Goal: Task Accomplishment & Management: Manage account settings

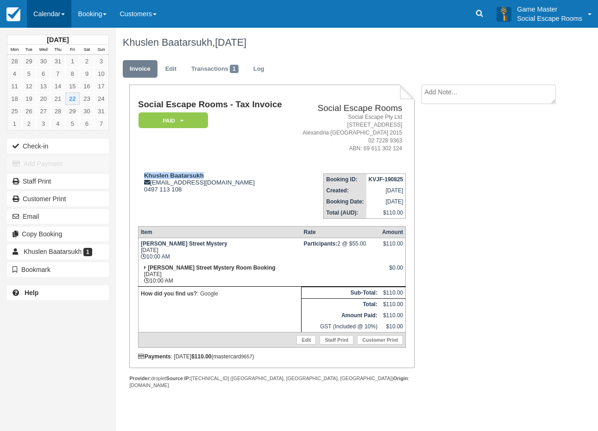
click at [42, 18] on link "Calendar" at bounding box center [49, 14] width 44 height 28
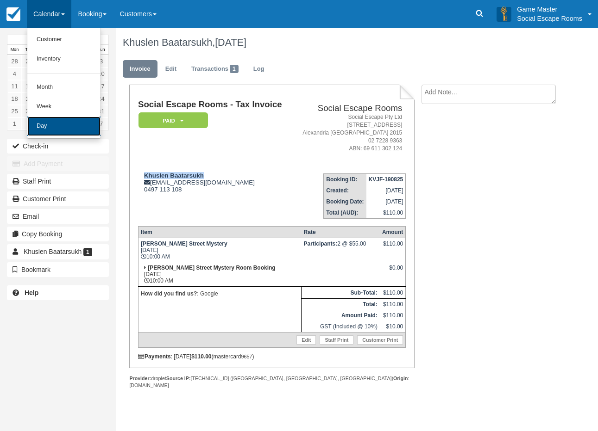
click at [44, 121] on link "Day" at bounding box center [63, 126] width 73 height 19
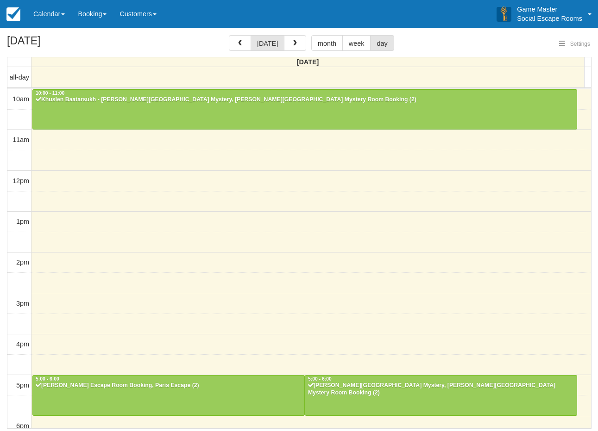
select select
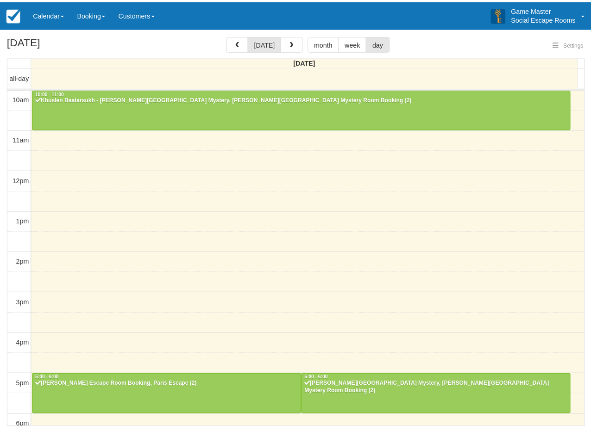
scroll to position [172, 0]
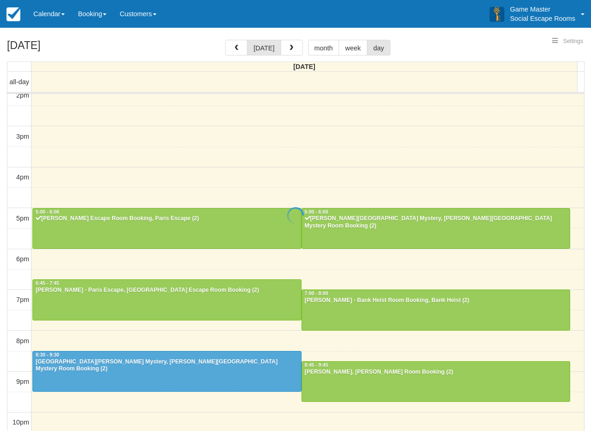
select select
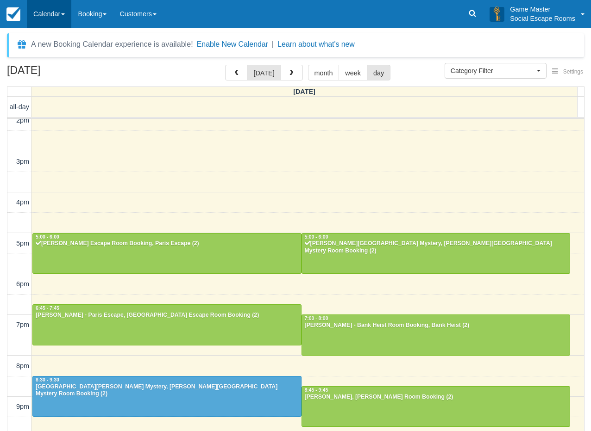
click at [56, 14] on link "Calendar" at bounding box center [49, 14] width 44 height 28
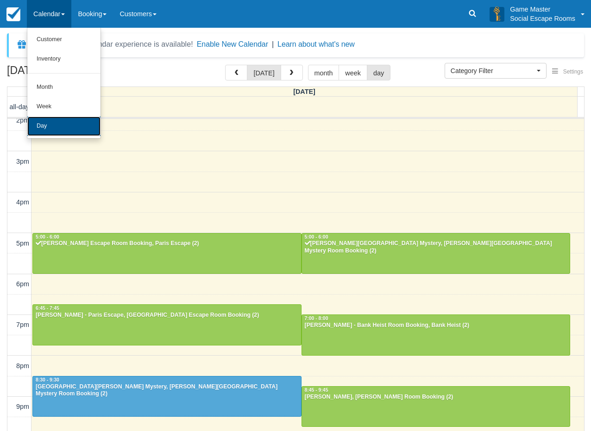
click at [60, 126] on link "Day" at bounding box center [63, 126] width 73 height 19
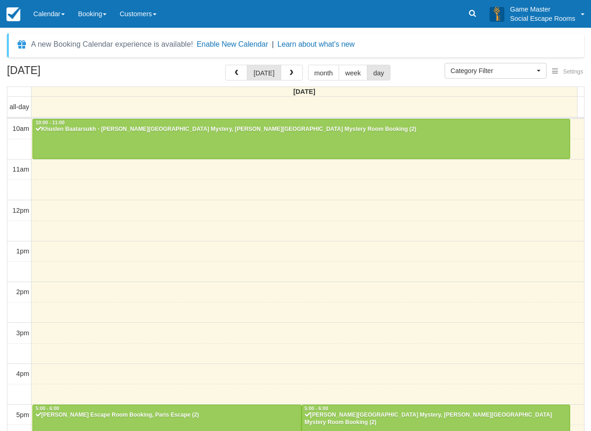
select select
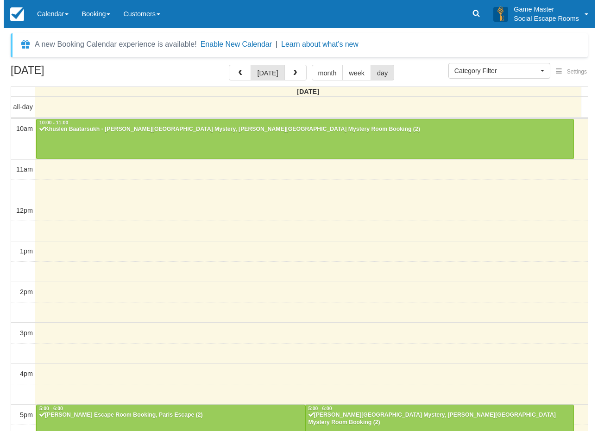
scroll to position [172, 0]
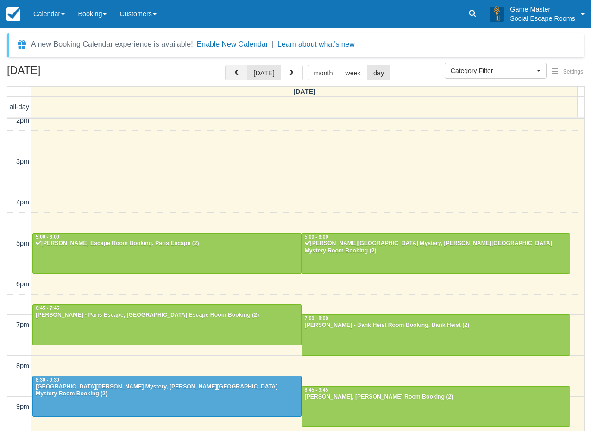
click at [232, 72] on button "button" at bounding box center [236, 73] width 22 height 16
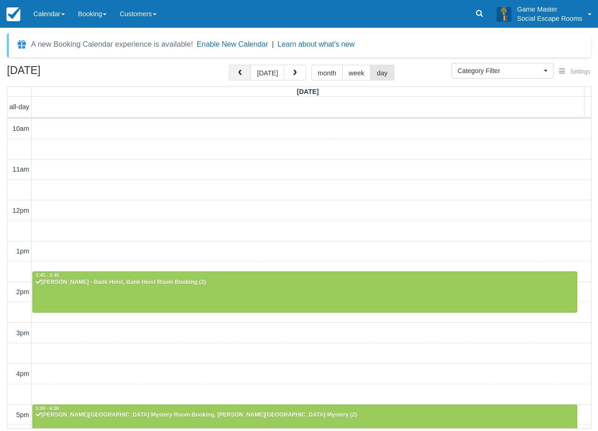
click at [242, 73] on span "button" at bounding box center [240, 73] width 6 height 6
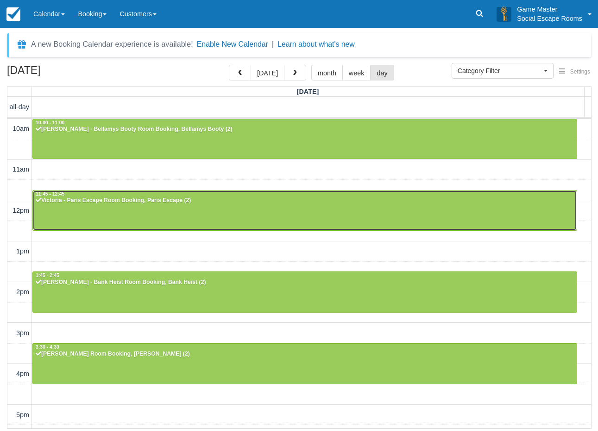
click at [98, 209] on div at bounding box center [305, 211] width 544 height 40
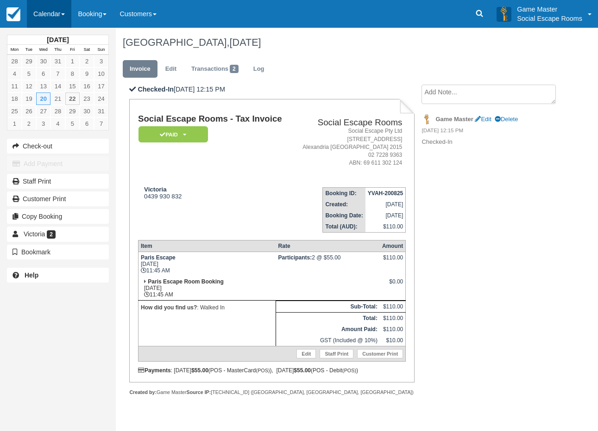
click at [44, 16] on link "Calendar" at bounding box center [49, 14] width 44 height 28
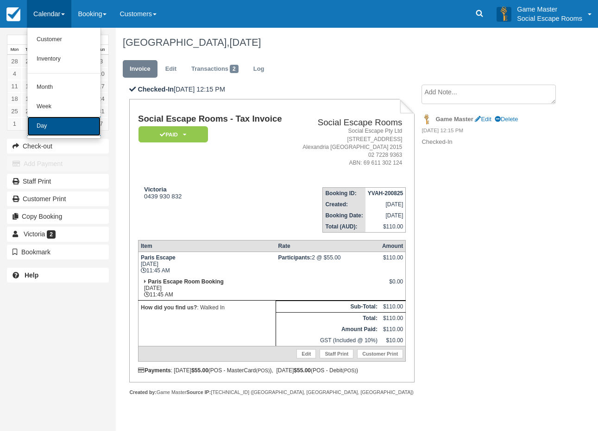
click at [48, 123] on link "Day" at bounding box center [63, 126] width 73 height 19
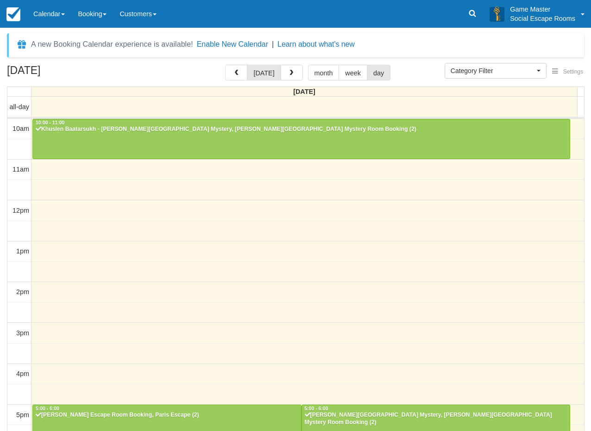
select select
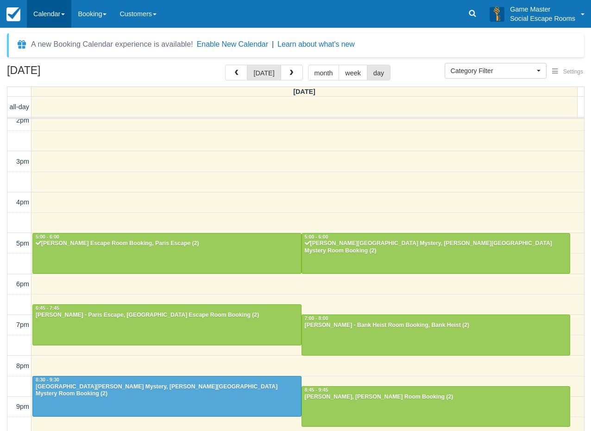
click at [47, 15] on link "Calendar" at bounding box center [49, 14] width 44 height 28
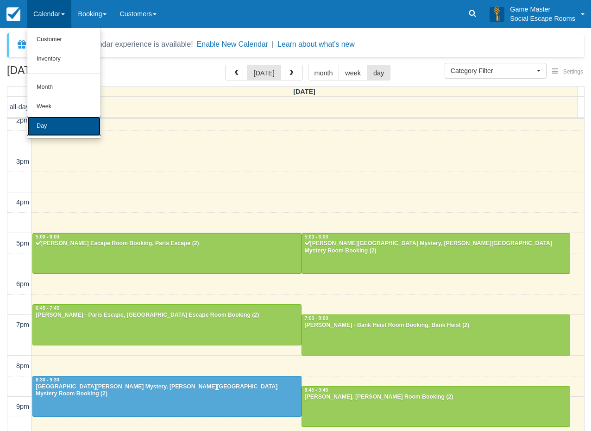
click at [69, 130] on link "Day" at bounding box center [63, 126] width 73 height 19
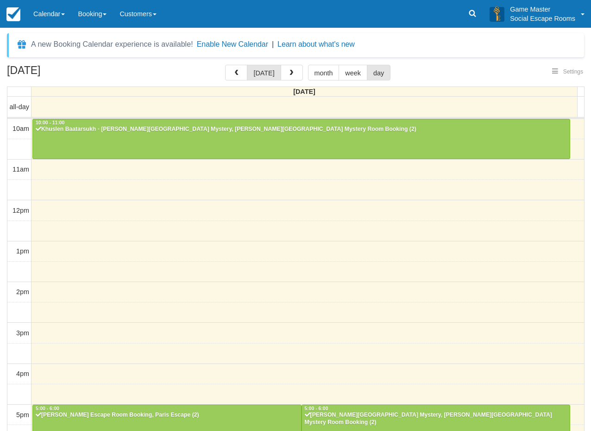
select select
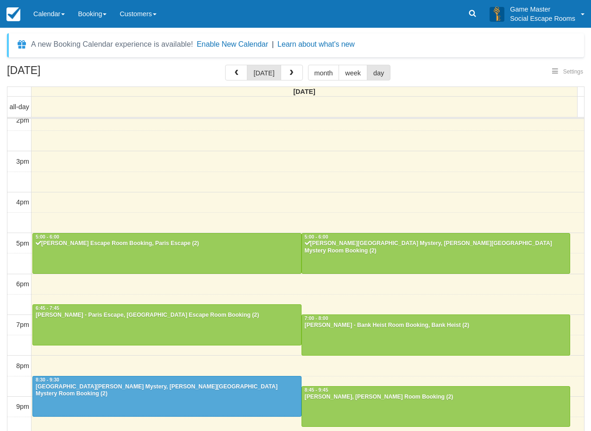
select select
